Goal: Task Accomplishment & Management: Complete application form

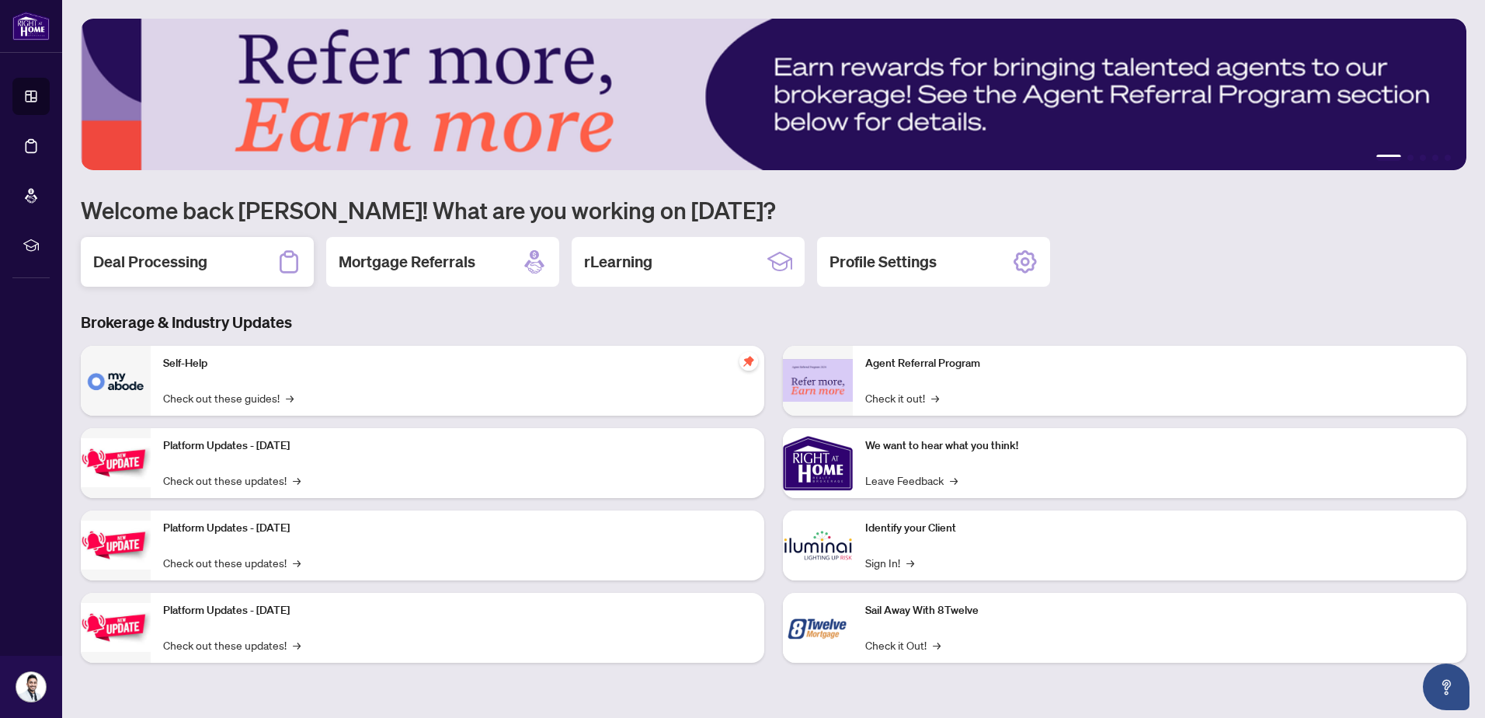
click at [200, 261] on h2 "Deal Processing" at bounding box center [150, 262] width 114 height 22
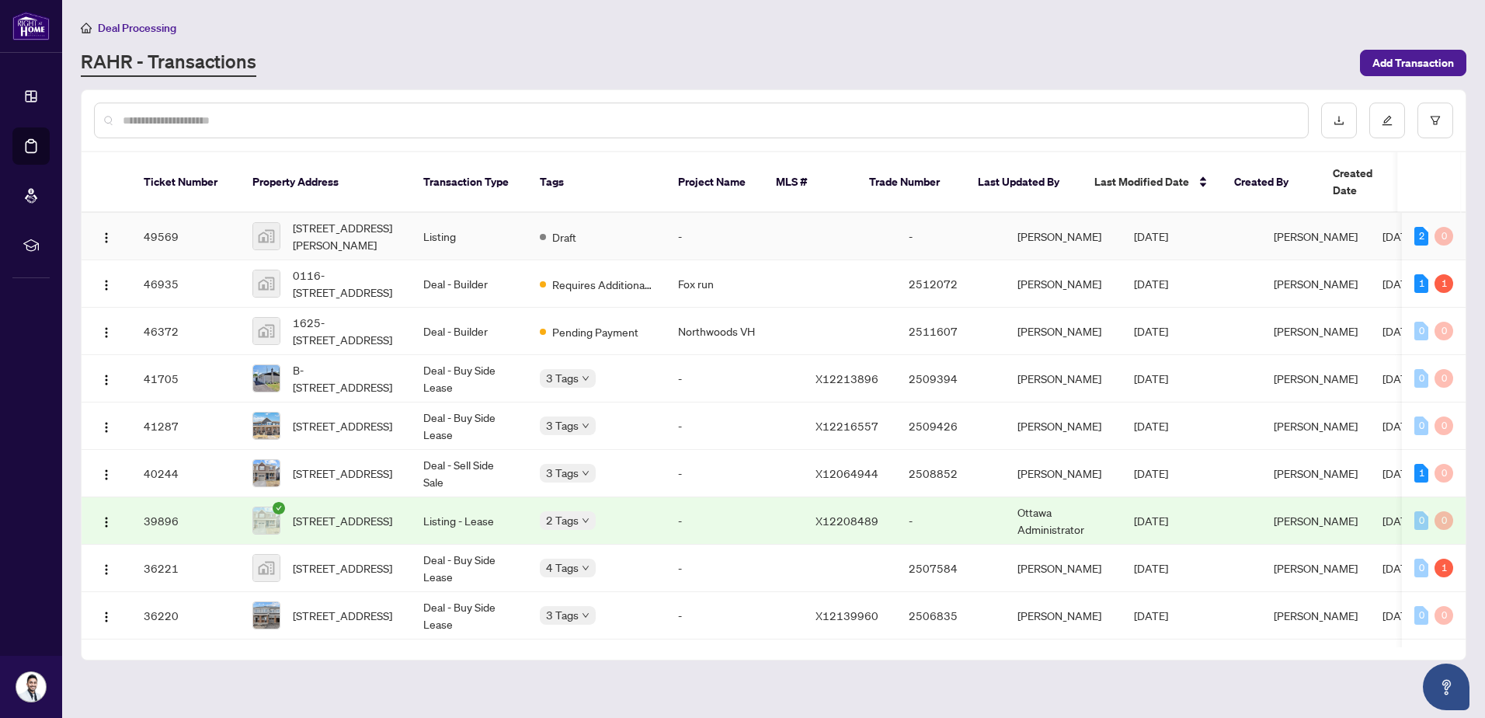
click at [154, 215] on td "49569" at bounding box center [185, 236] width 109 height 47
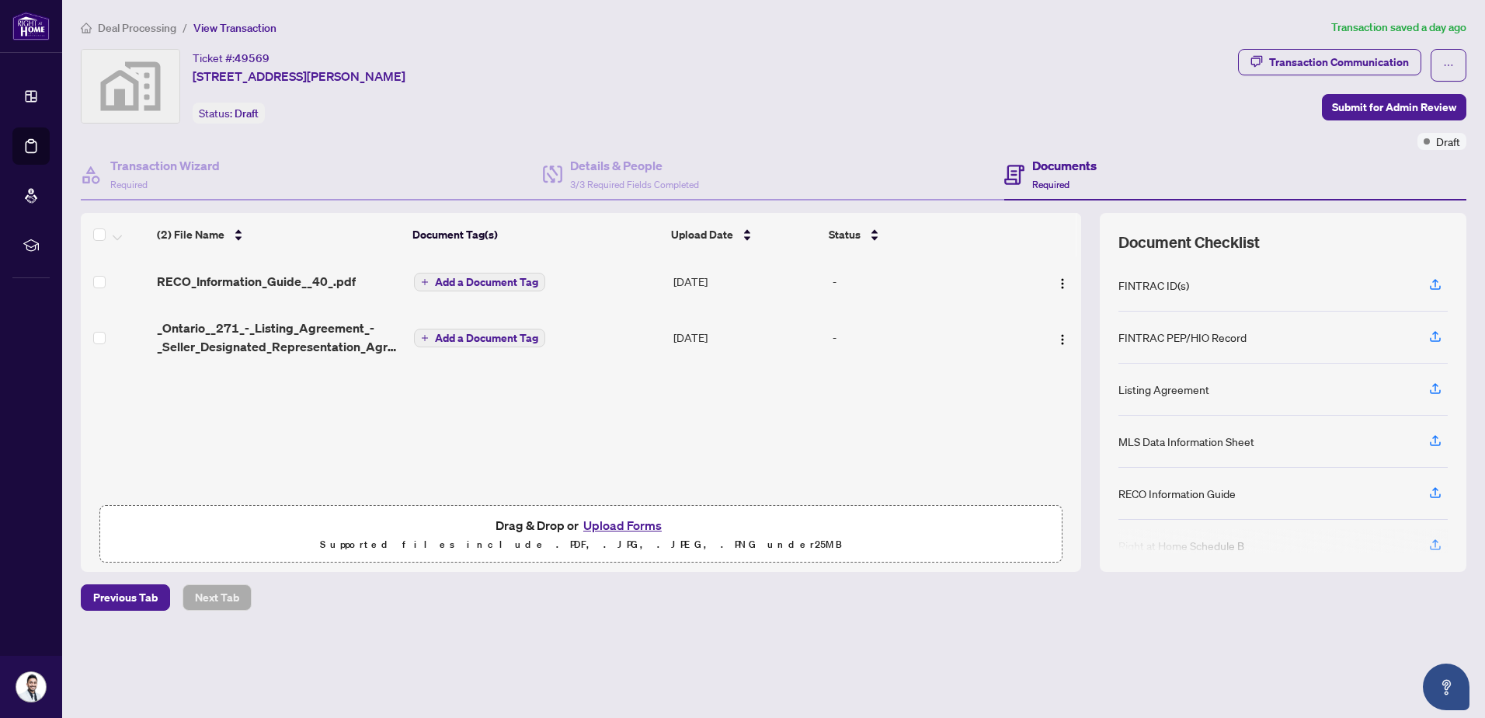
click at [632, 521] on button "Upload Forms" at bounding box center [623, 525] width 88 height 20
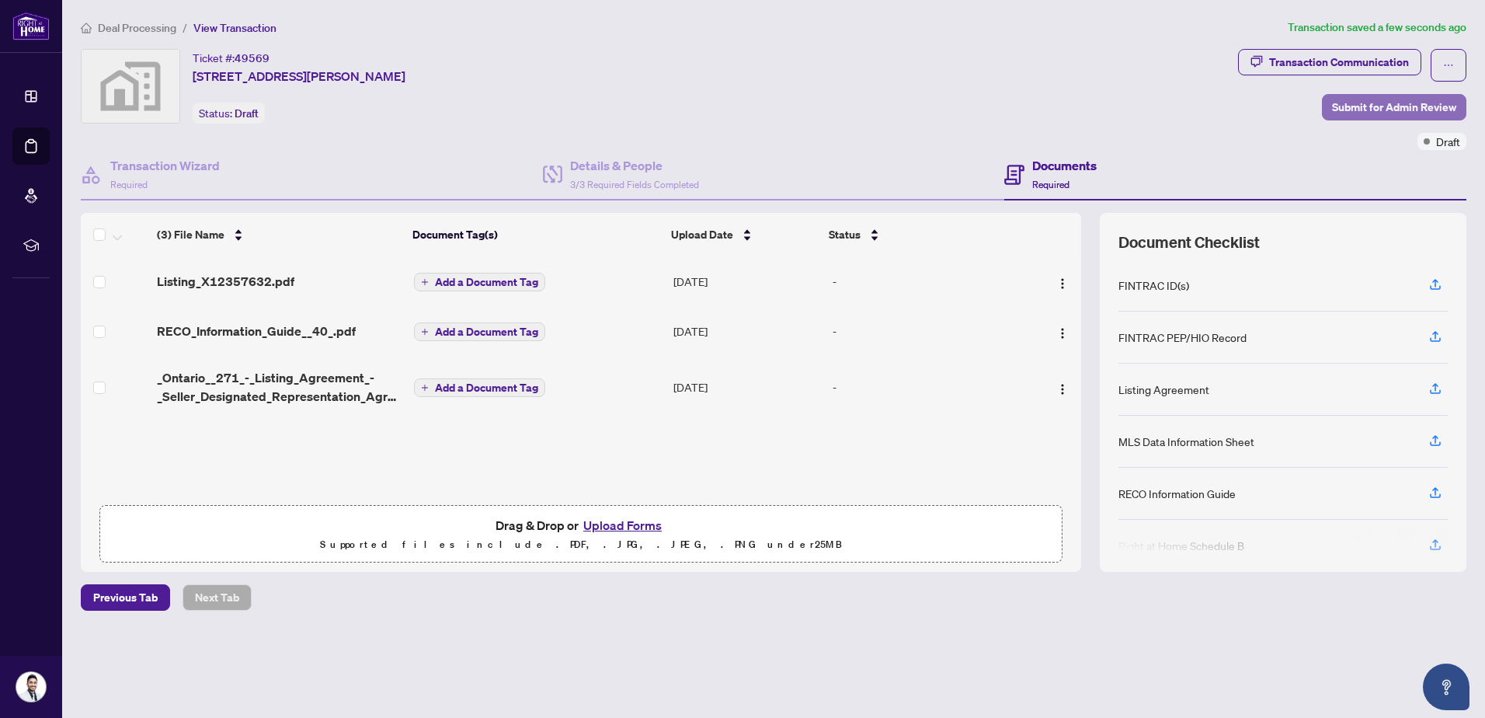
click at [1360, 102] on span "Submit for Admin Review" at bounding box center [1394, 107] width 124 height 25
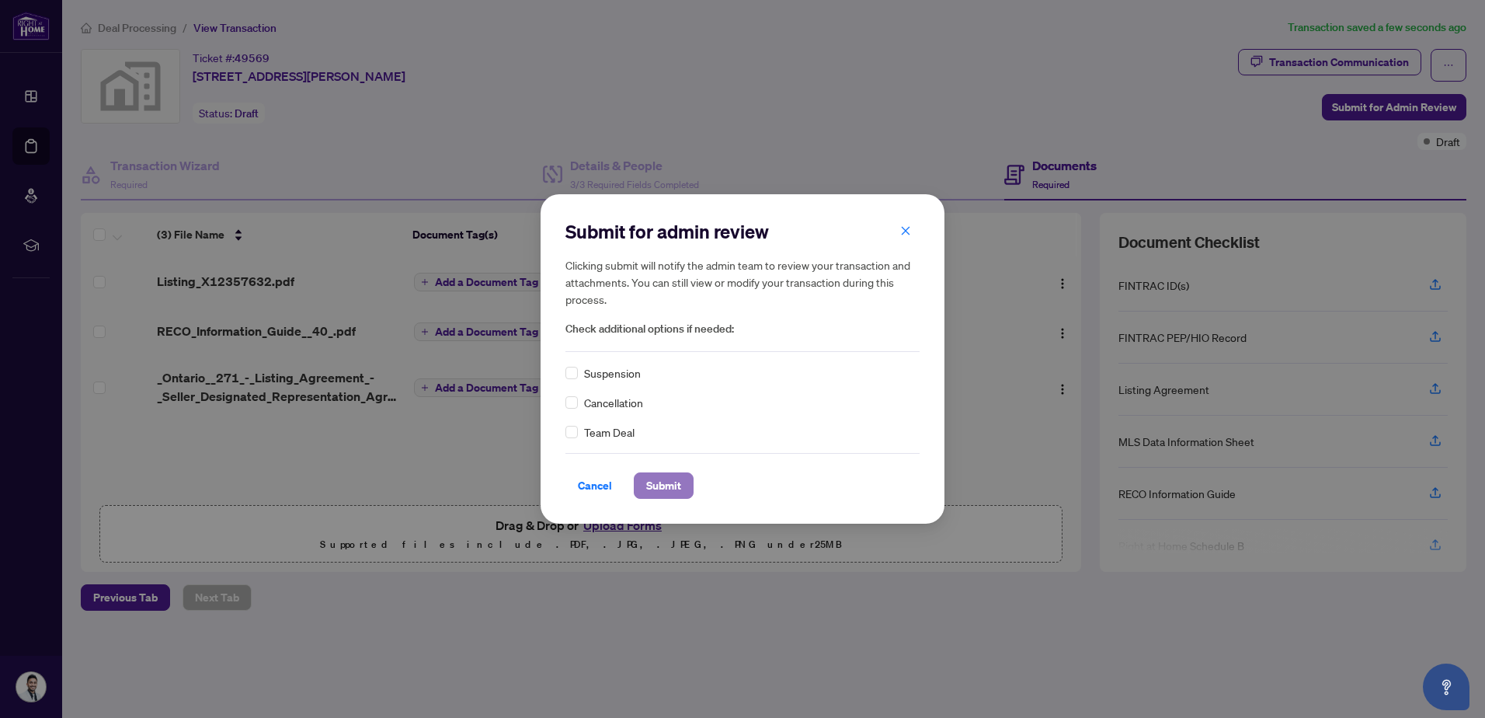
click at [671, 491] on span "Submit" at bounding box center [663, 485] width 35 height 25
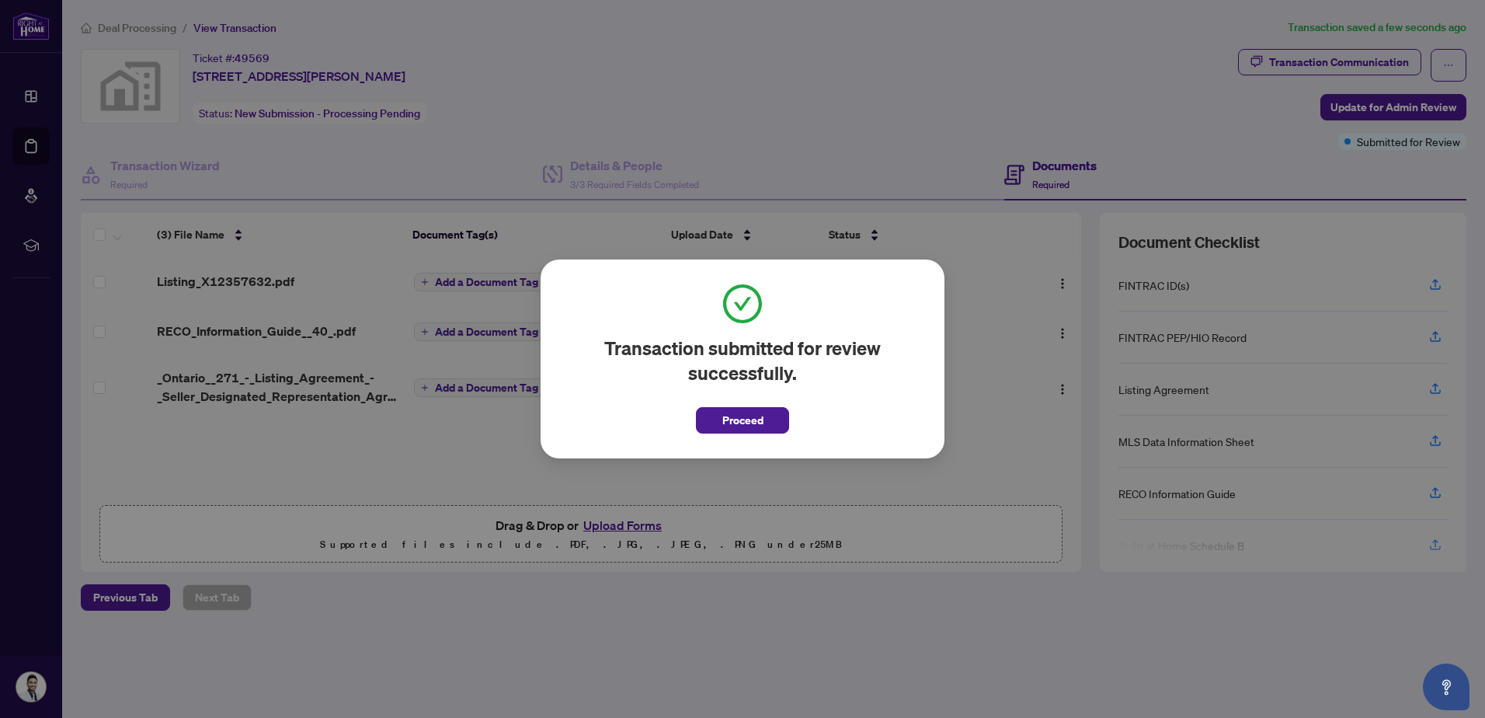
drag, startPoint x: 702, startPoint y: 423, endPoint x: 716, endPoint y: 420, distance: 14.3
click at [711, 423] on button "Proceed" at bounding box center [742, 420] width 93 height 26
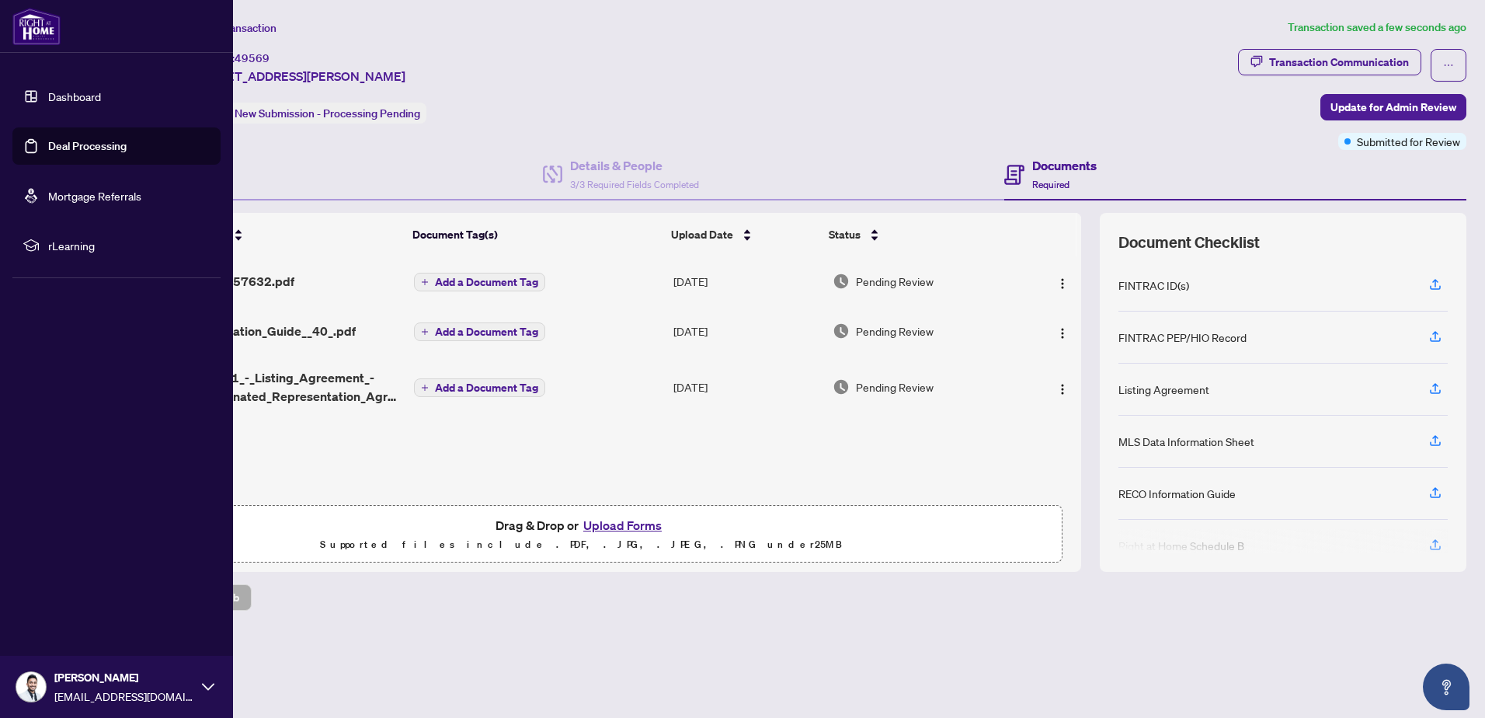
click at [48, 90] on link "Dashboard" at bounding box center [74, 96] width 53 height 14
